Goal: Task Accomplishment & Management: Manage account settings

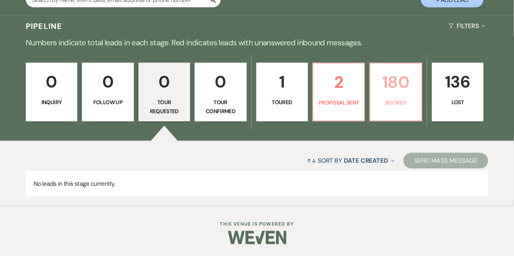
click at [403, 98] on link "180 Booked" at bounding box center [396, 92] width 52 height 59
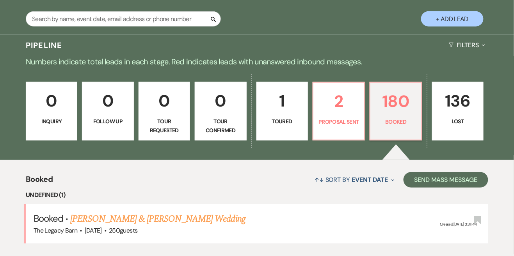
click at [95, 212] on link "[PERSON_NAME] & [PERSON_NAME] Wedding" at bounding box center [157, 219] width 175 height 14
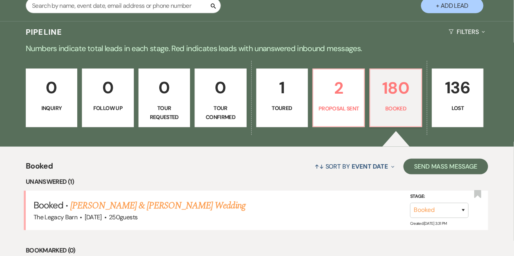
scroll to position [163, 0]
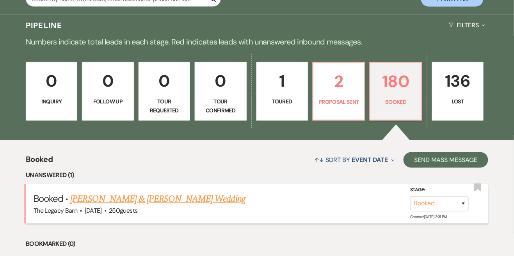
click at [101, 203] on link "[PERSON_NAME] & [PERSON_NAME] Wedding" at bounding box center [157, 199] width 175 height 14
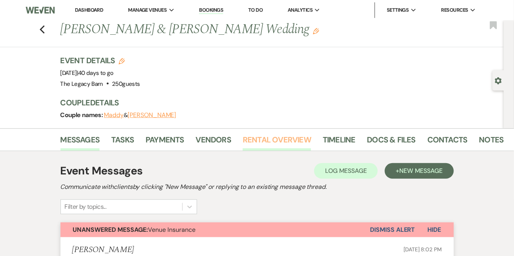
click at [286, 138] on link "Rental Overview" at bounding box center [277, 142] width 68 height 17
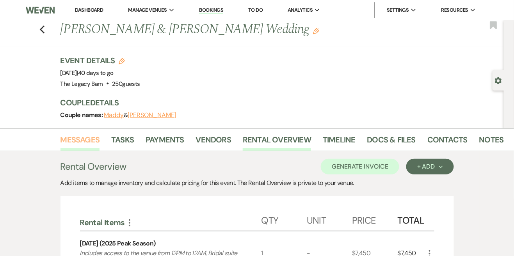
click at [77, 141] on link "Messages" at bounding box center [80, 142] width 39 height 17
